Goal: Information Seeking & Learning: Learn about a topic

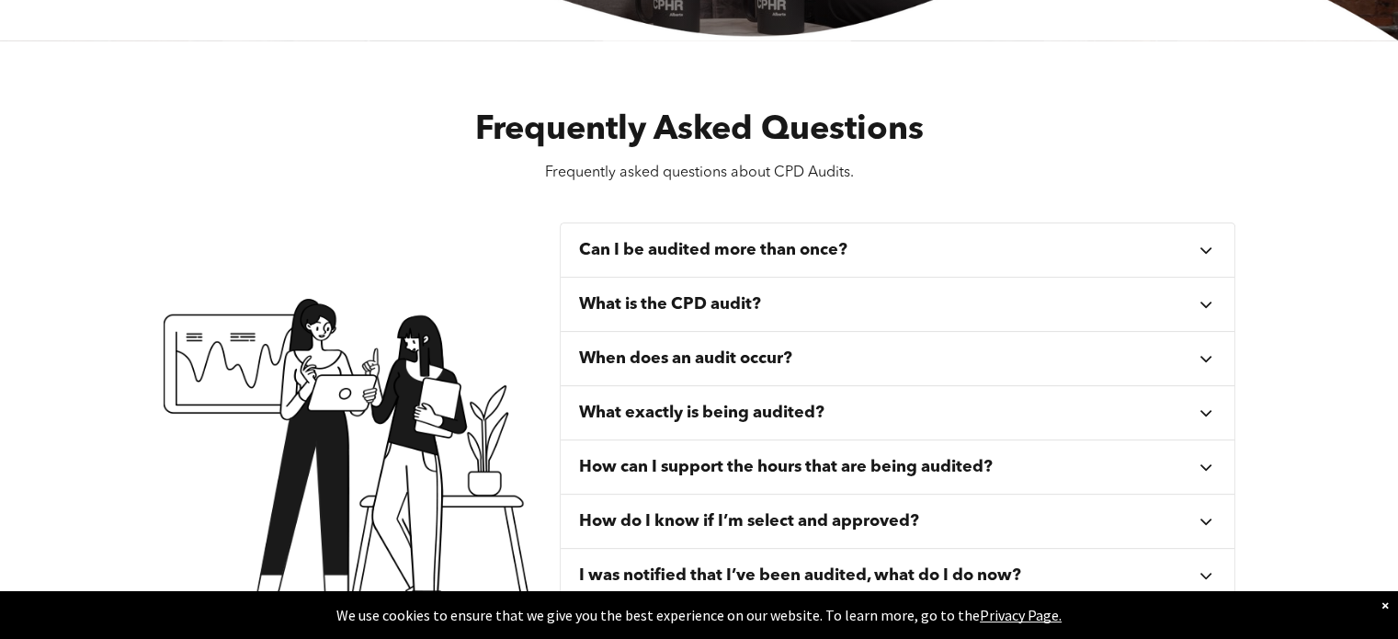
scroll to position [643, 0]
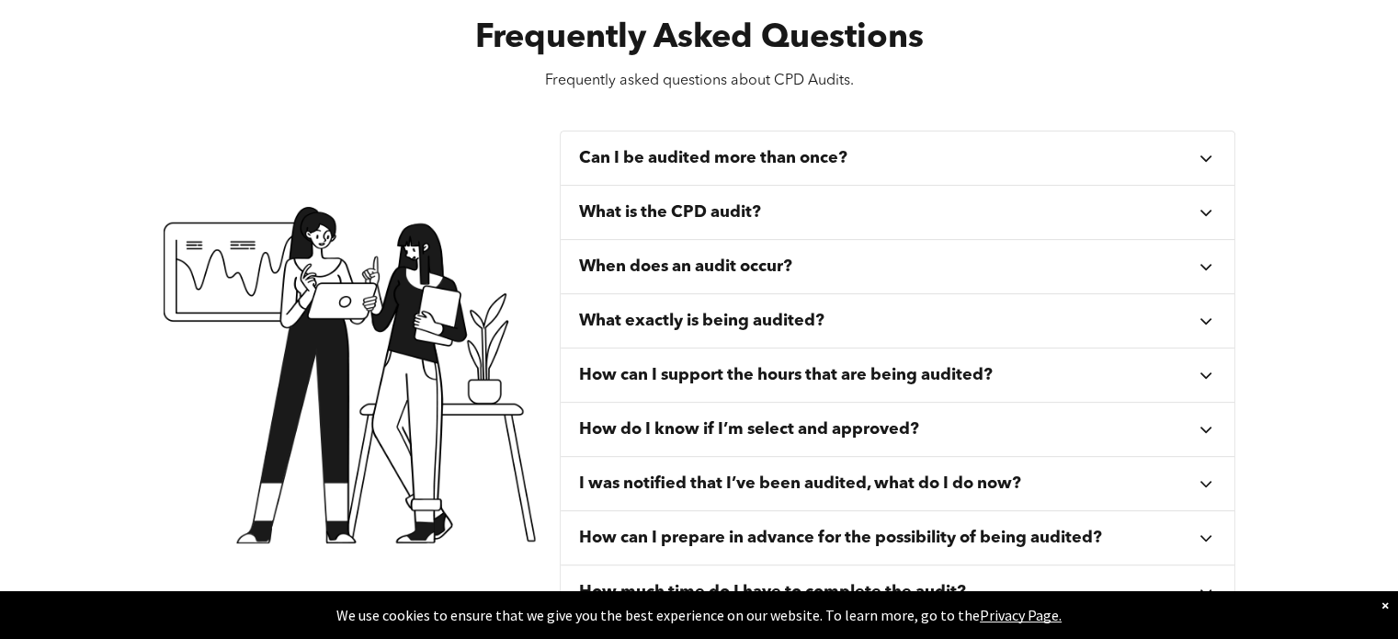
click at [1204, 155] on icon at bounding box center [1205, 158] width 20 height 20
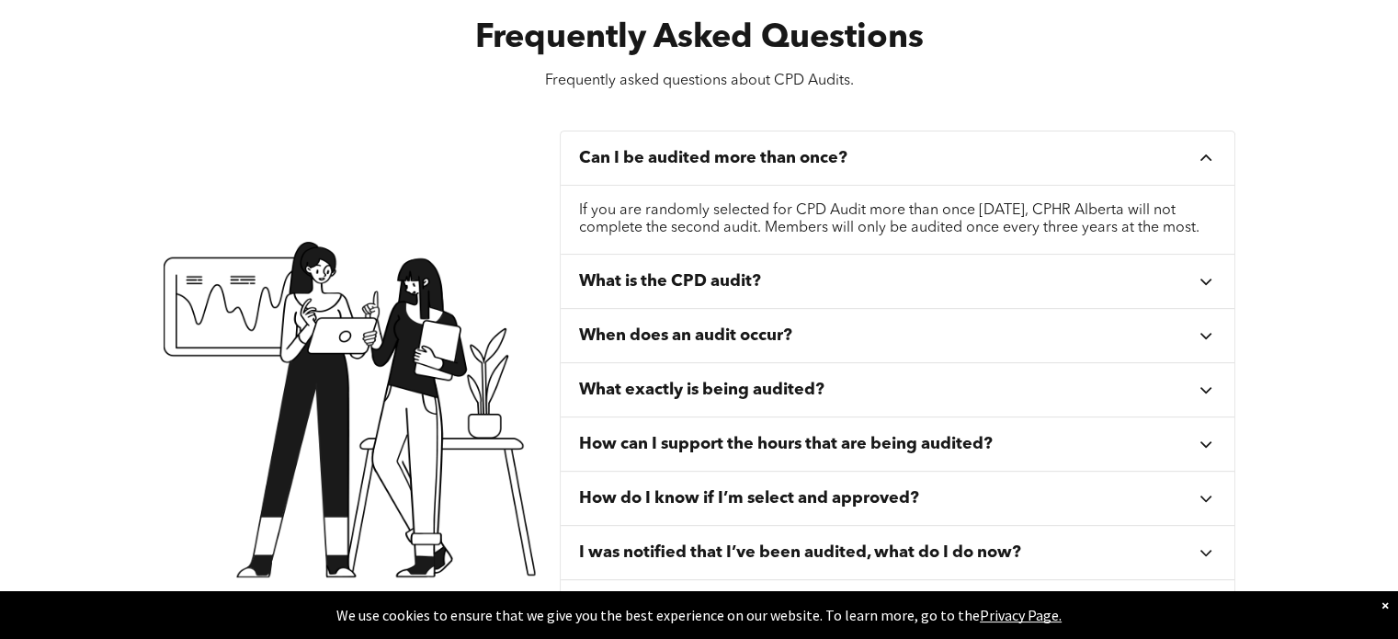
click at [1203, 155] on icon at bounding box center [1205, 158] width 20 height 20
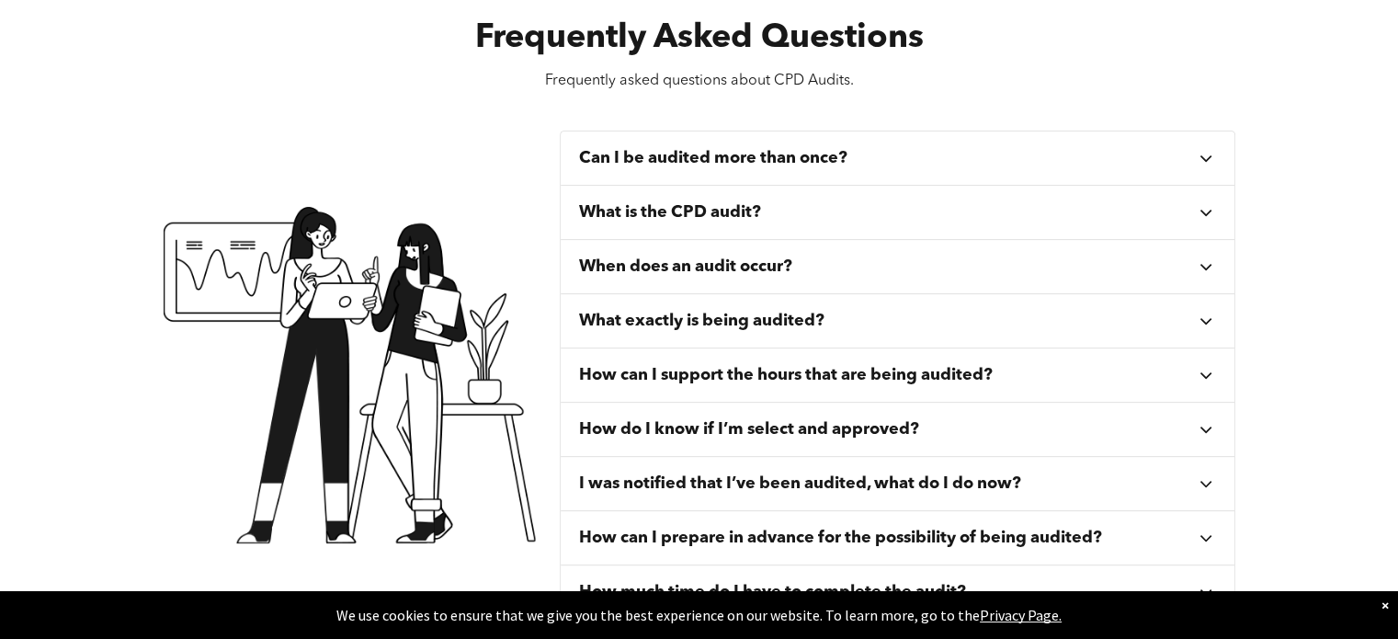
click at [1205, 211] on icon at bounding box center [1205, 212] width 20 height 20
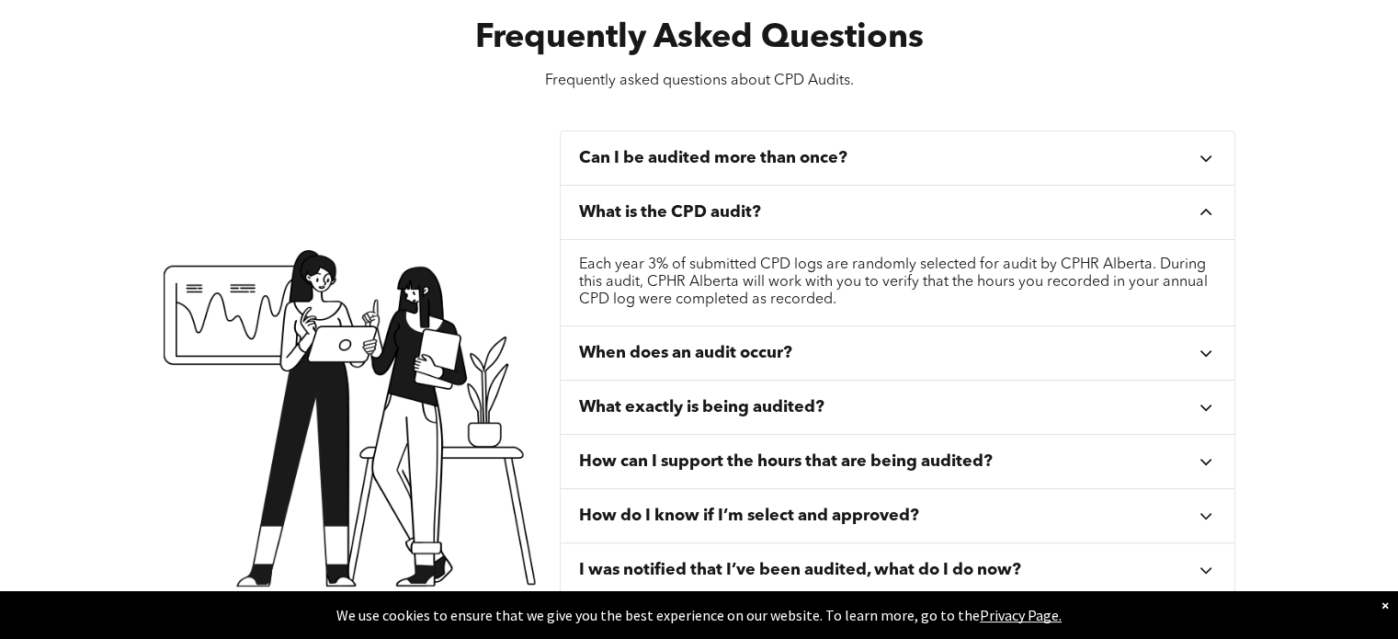
click at [1205, 211] on icon at bounding box center [1205, 212] width 20 height 20
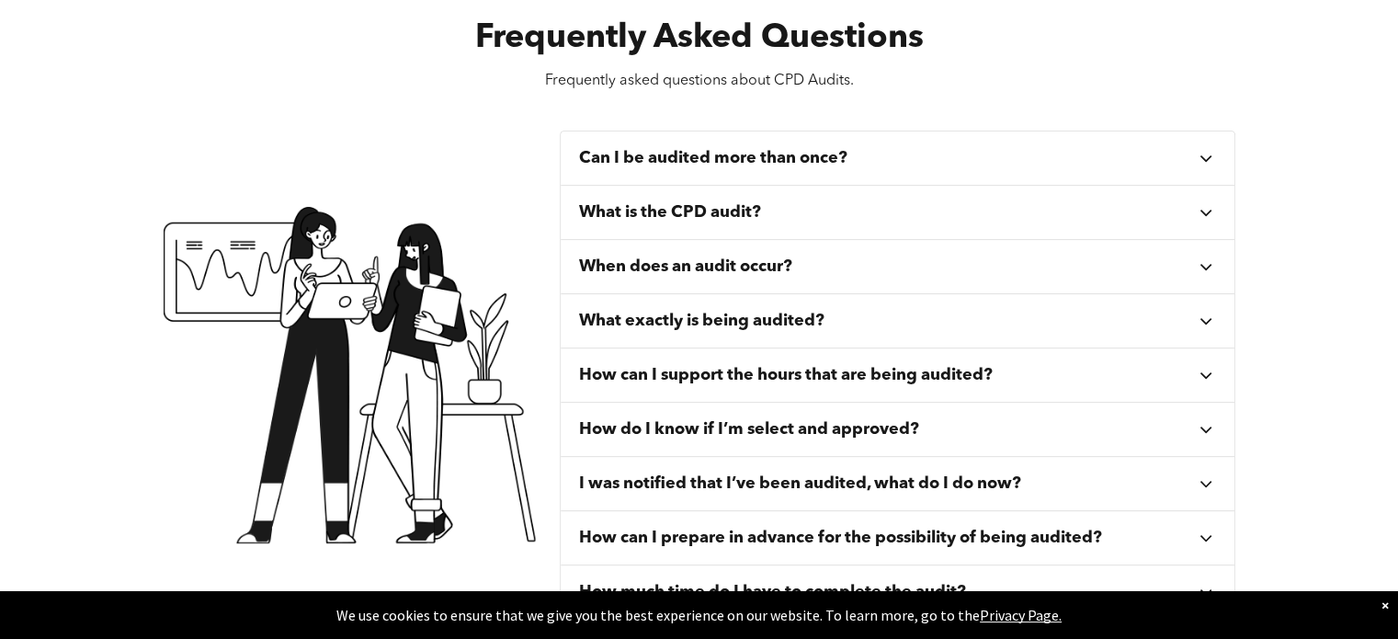
click at [1208, 316] on icon at bounding box center [1205, 321] width 20 height 20
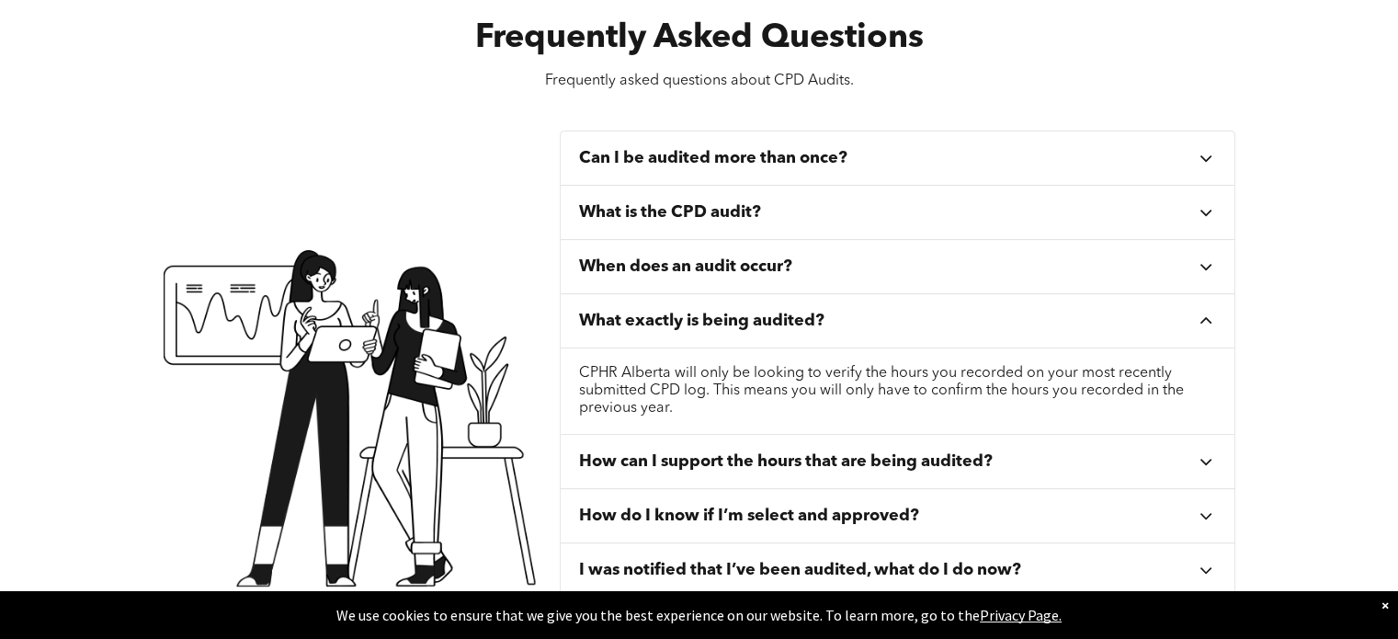
click at [1209, 312] on icon at bounding box center [1205, 321] width 20 height 20
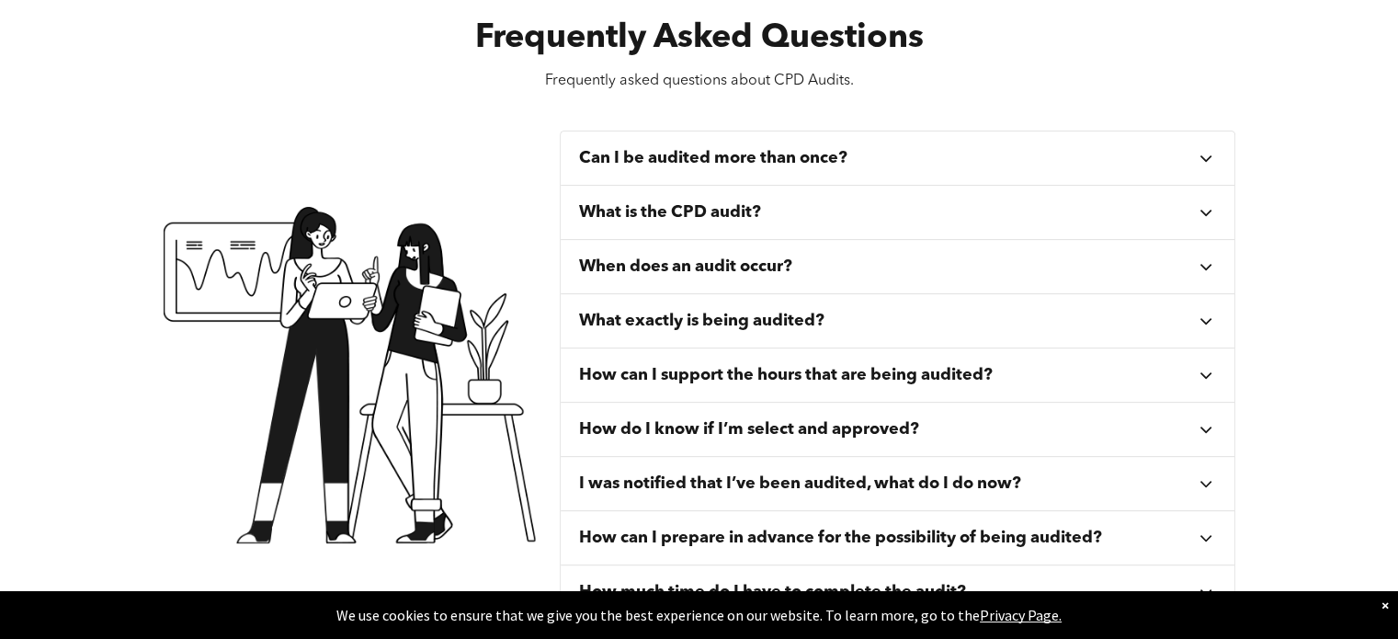
scroll to position [735, 0]
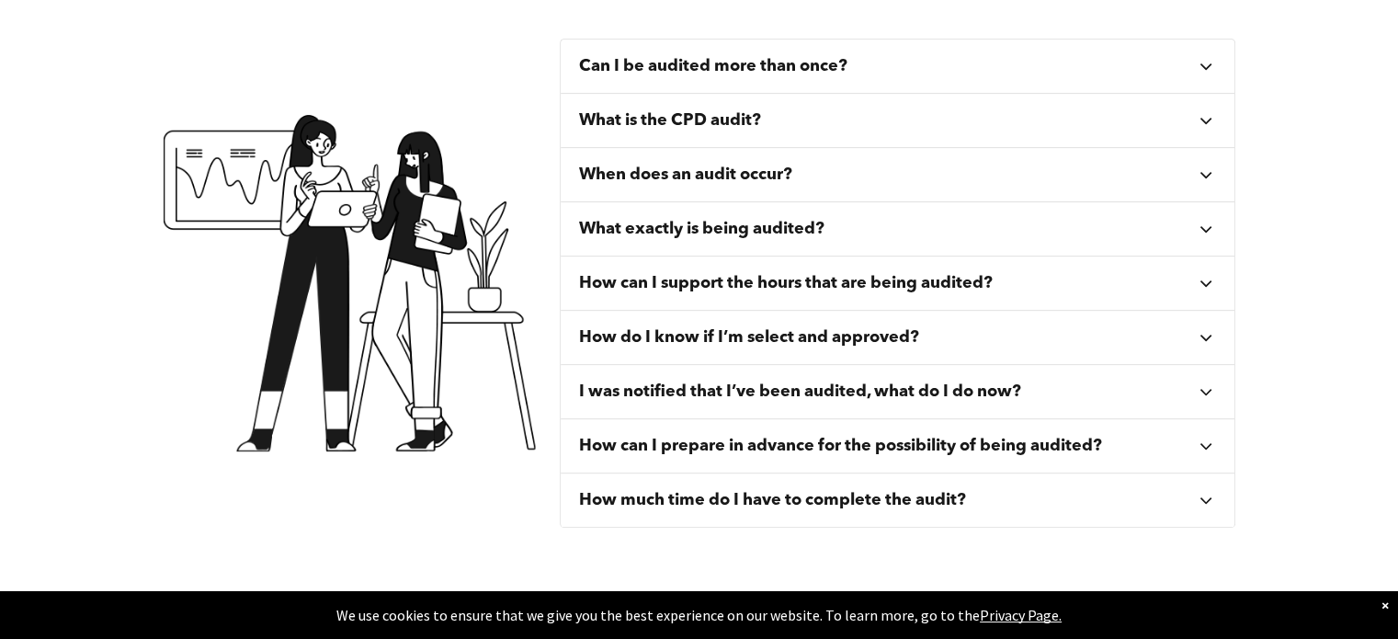
click at [1205, 333] on icon at bounding box center [1205, 337] width 20 height 20
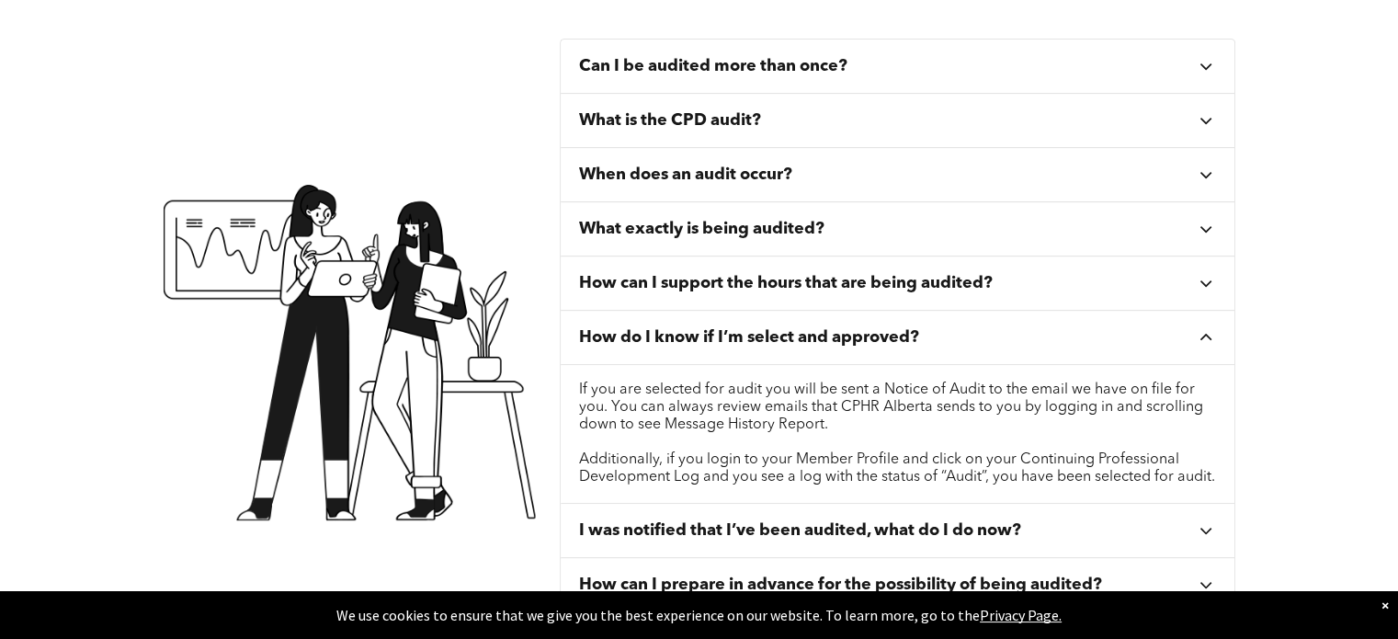
click at [1204, 333] on icon at bounding box center [1205, 337] width 20 height 20
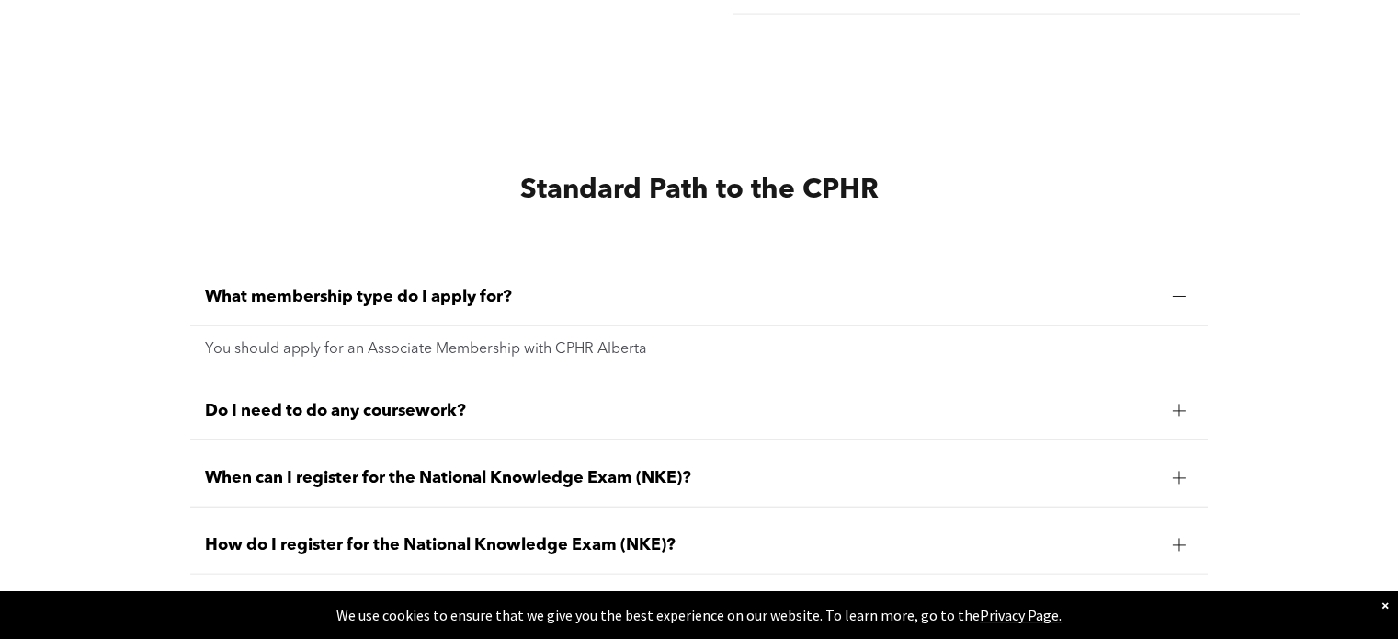
scroll to position [4502, 0]
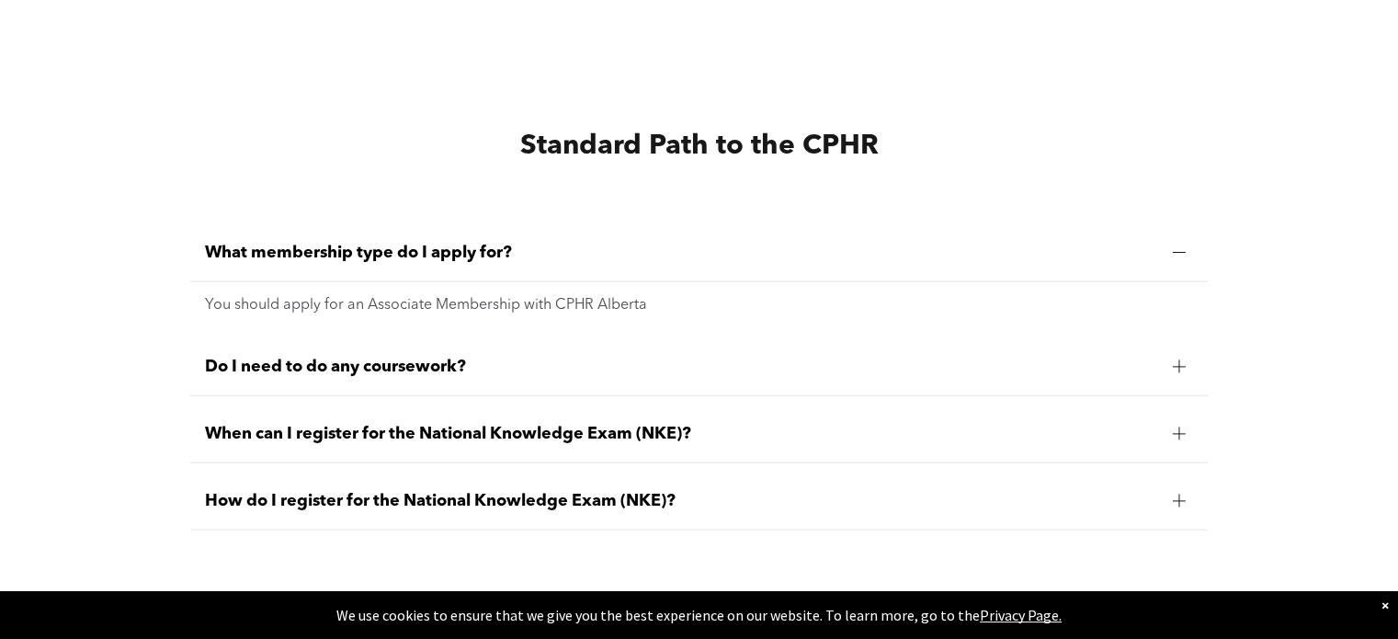
click at [1180, 360] on div at bounding box center [1178, 366] width 13 height 13
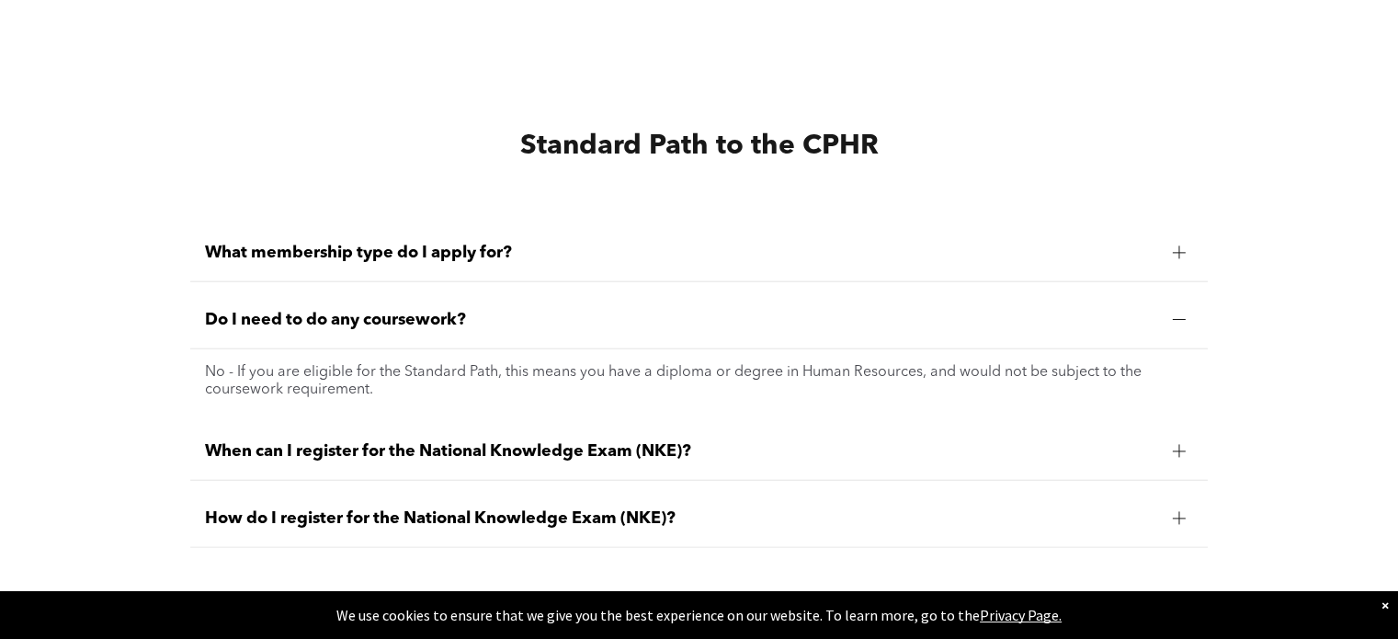
click at [1179, 364] on p "No - If you are eligible for the Standard Path, this means you have a diploma o…" at bounding box center [699, 381] width 988 height 35
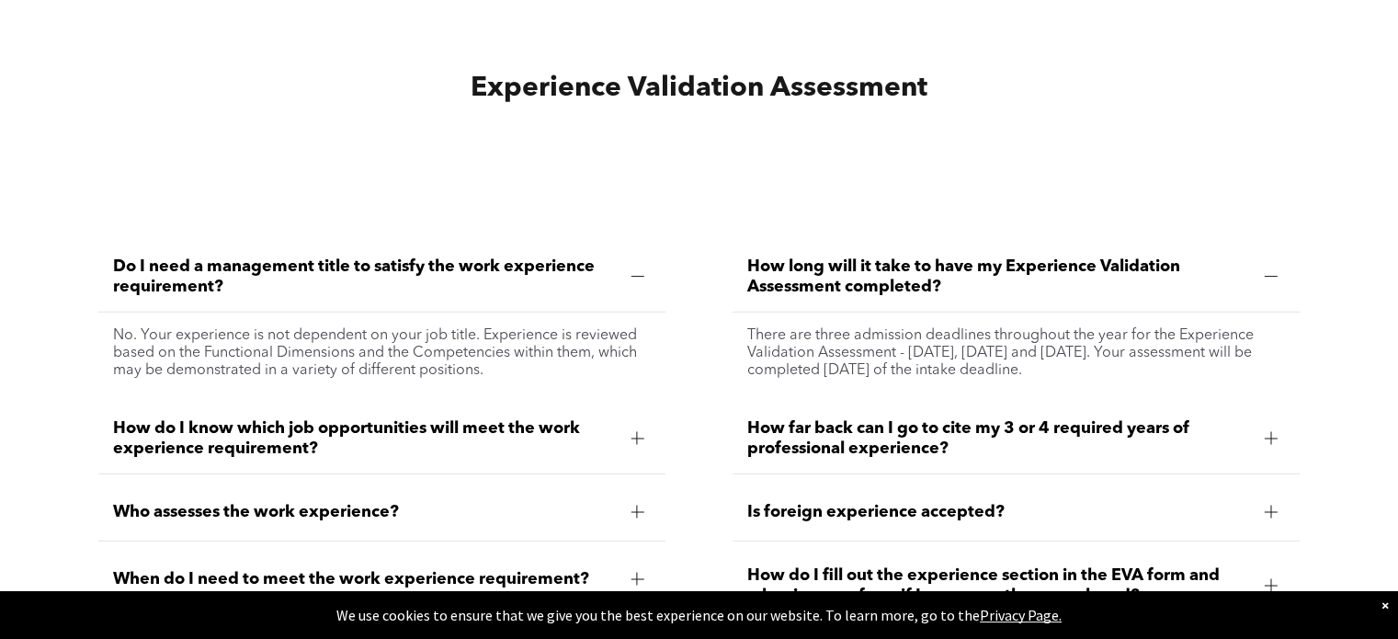
scroll to position [5237, 0]
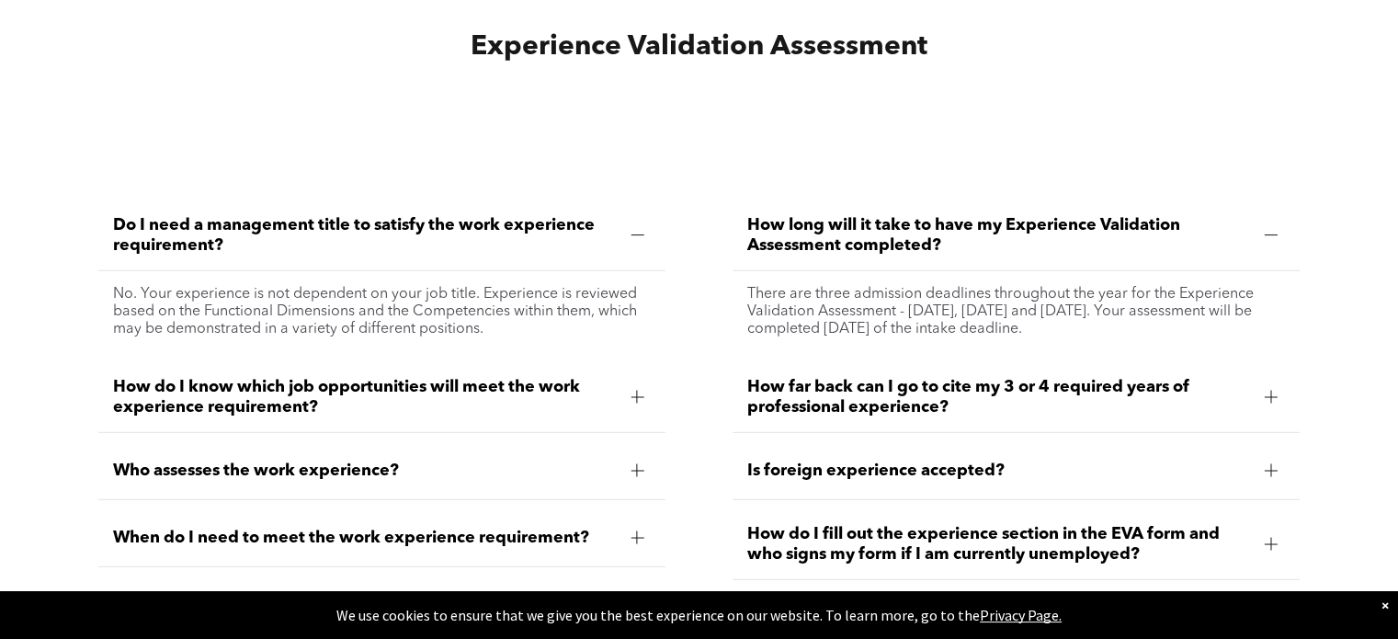
click at [640, 464] on div at bounding box center [636, 470] width 13 height 13
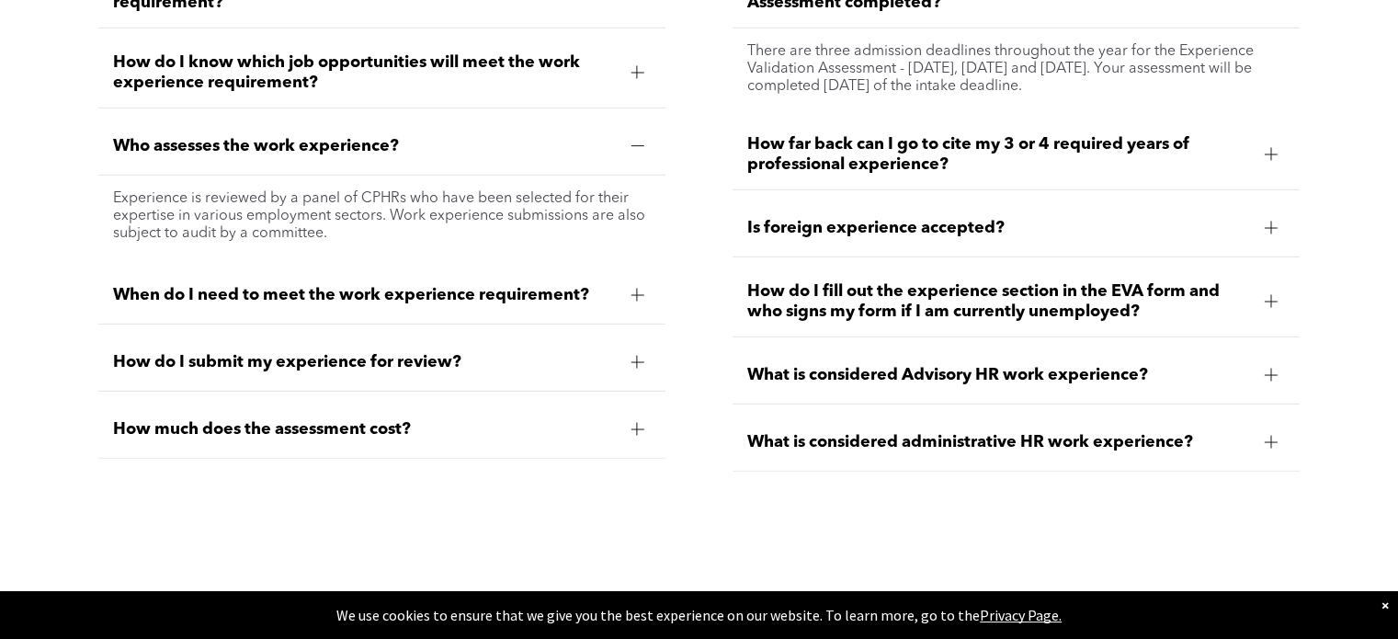
scroll to position [5513, 0]
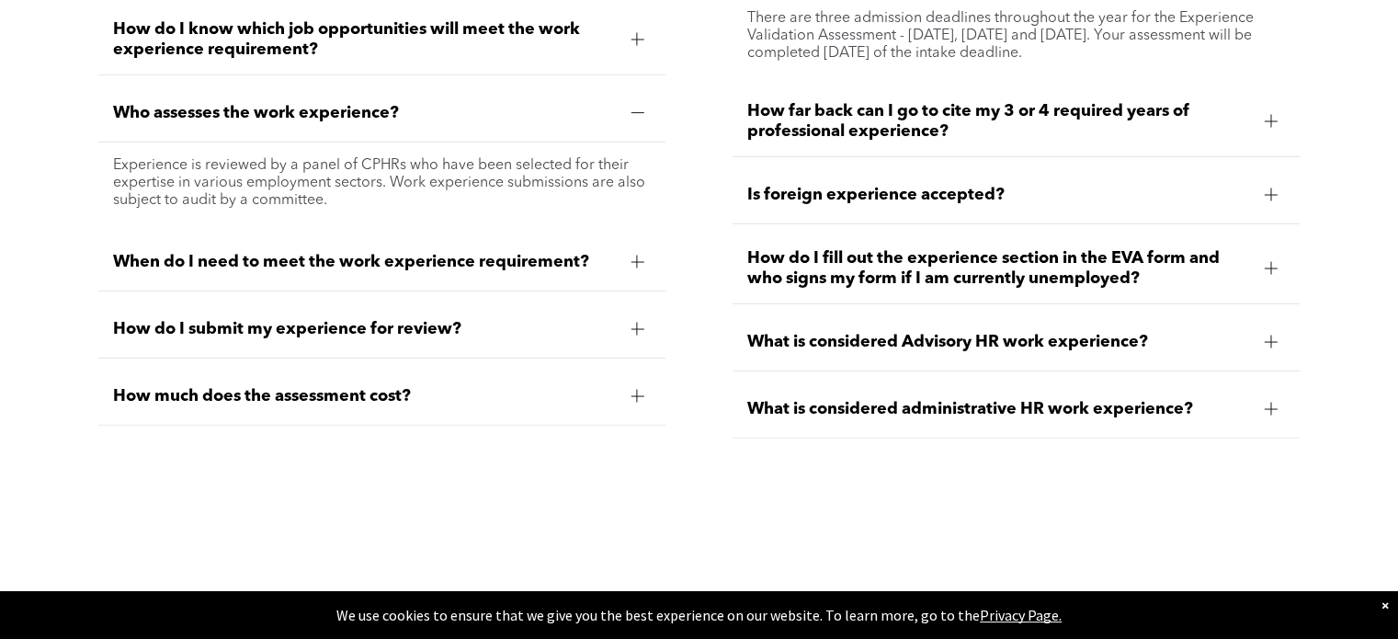
click at [640, 395] on div at bounding box center [636, 395] width 13 height 1
